Goal: Transaction & Acquisition: Book appointment/travel/reservation

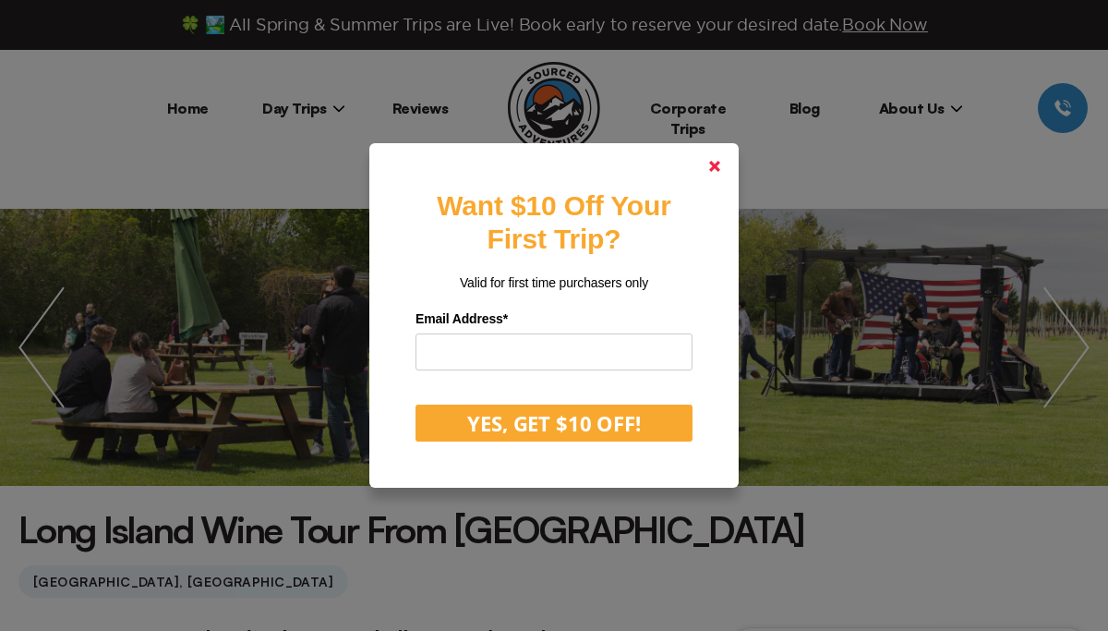
click at [720, 162] on link at bounding box center [714, 166] width 44 height 44
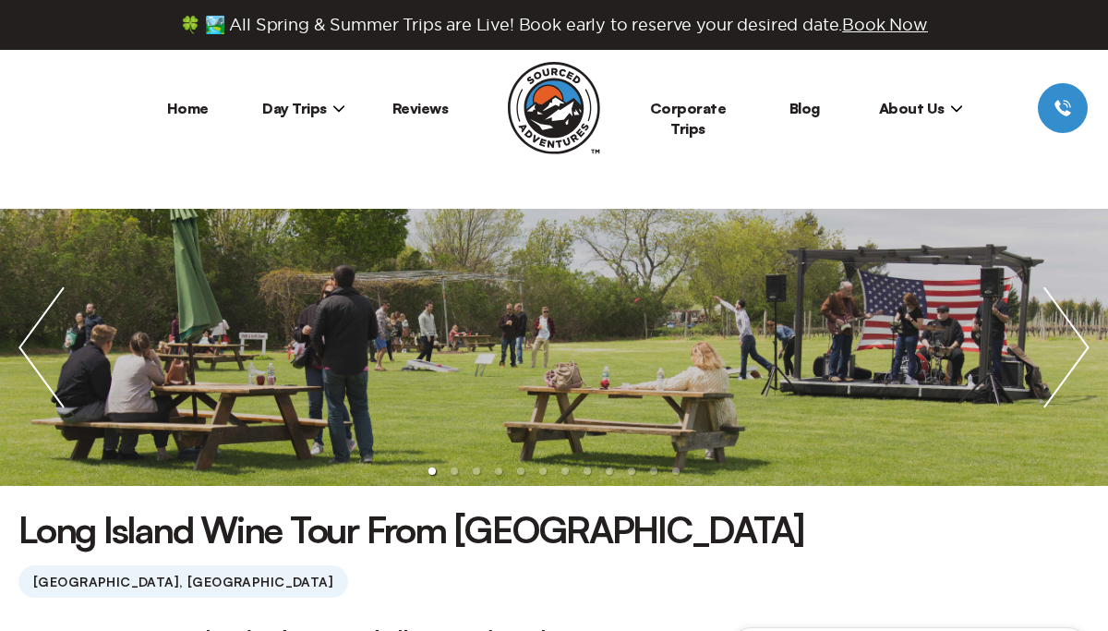
click at [306, 109] on span "Day Trips" at bounding box center [303, 108] width 83 height 18
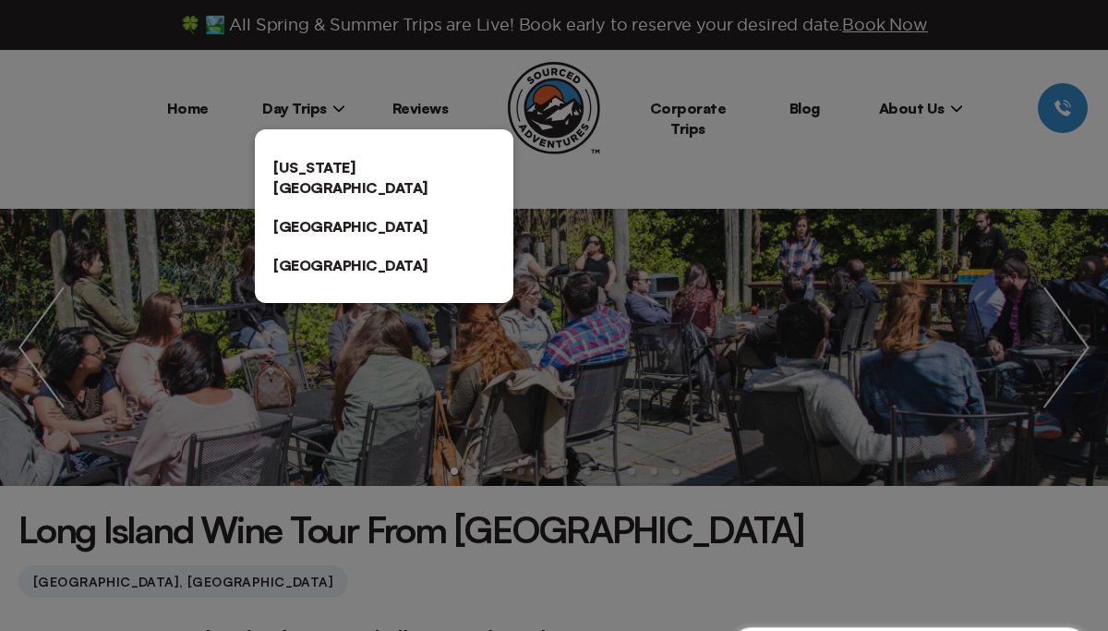
click at [317, 158] on link "[US_STATE][GEOGRAPHIC_DATA]" at bounding box center [384, 177] width 258 height 59
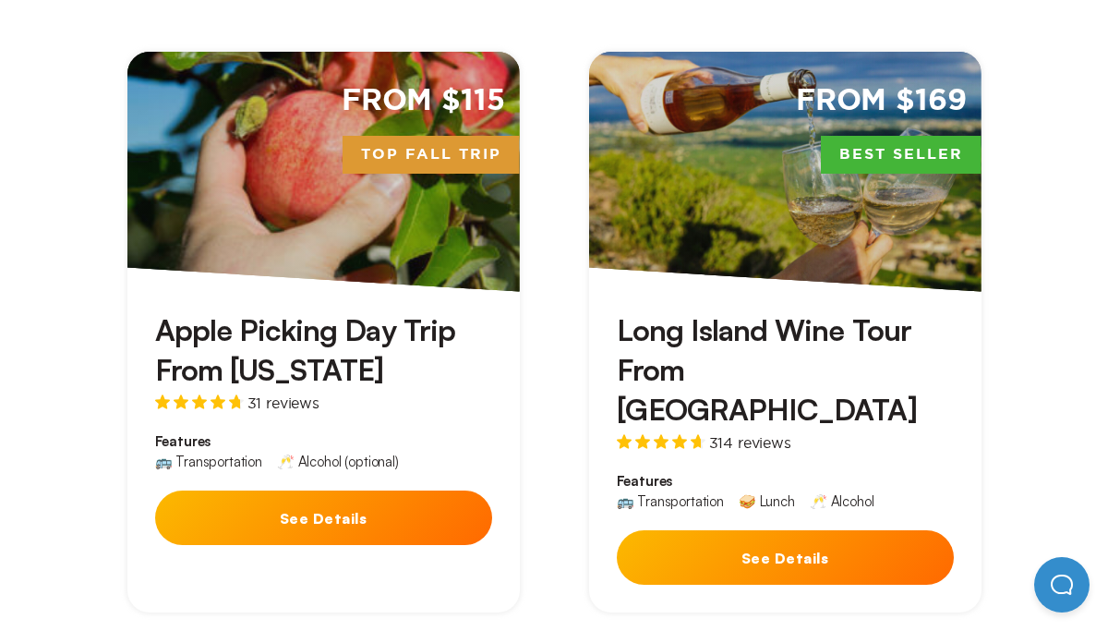
scroll to position [625, 0]
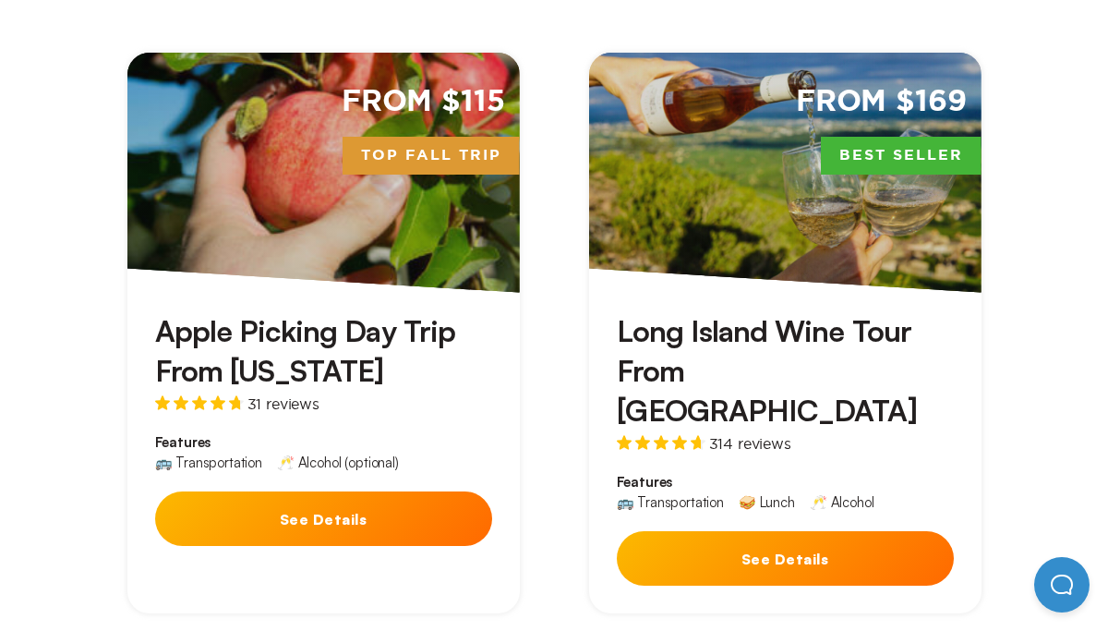
click at [716, 531] on button "See Details" at bounding box center [785, 558] width 337 height 54
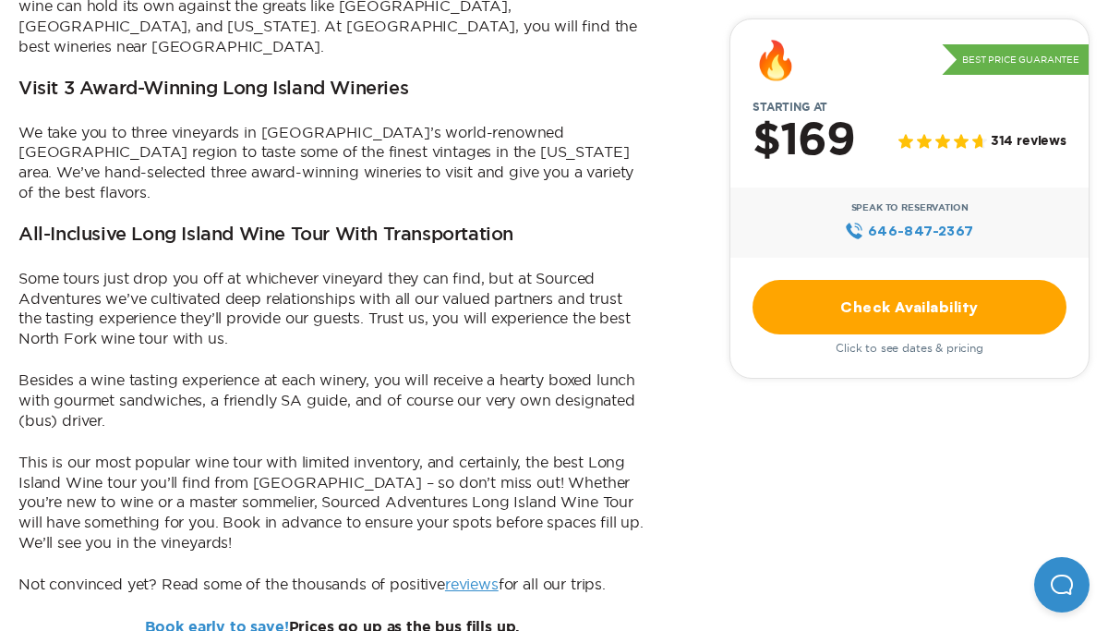
scroll to position [874, 0]
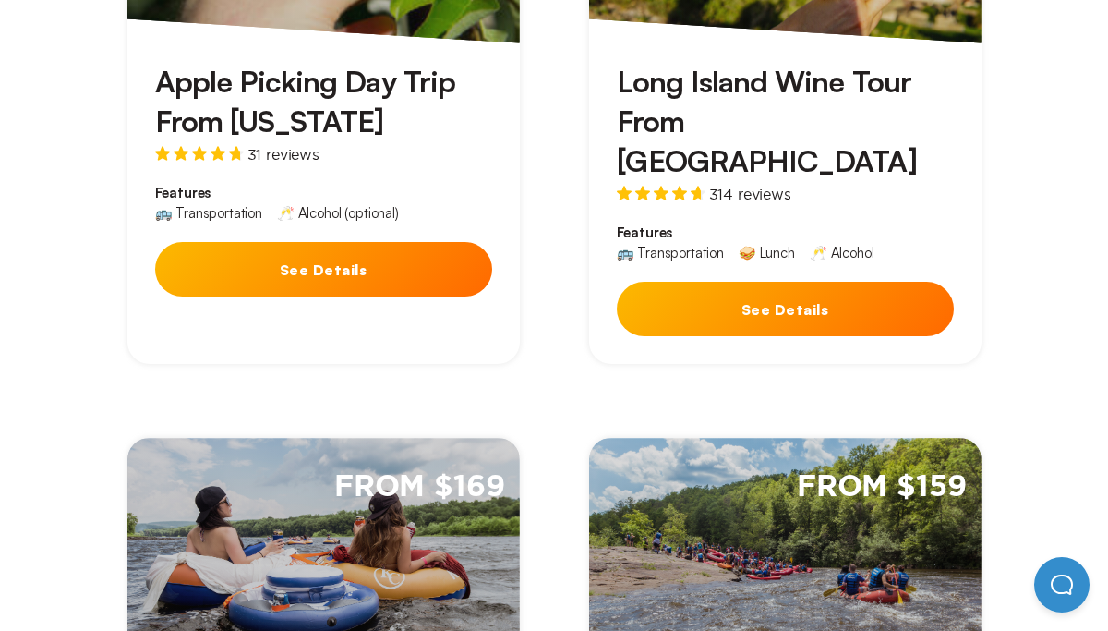
scroll to position [625, 0]
